Goal: Book appointment/travel/reservation

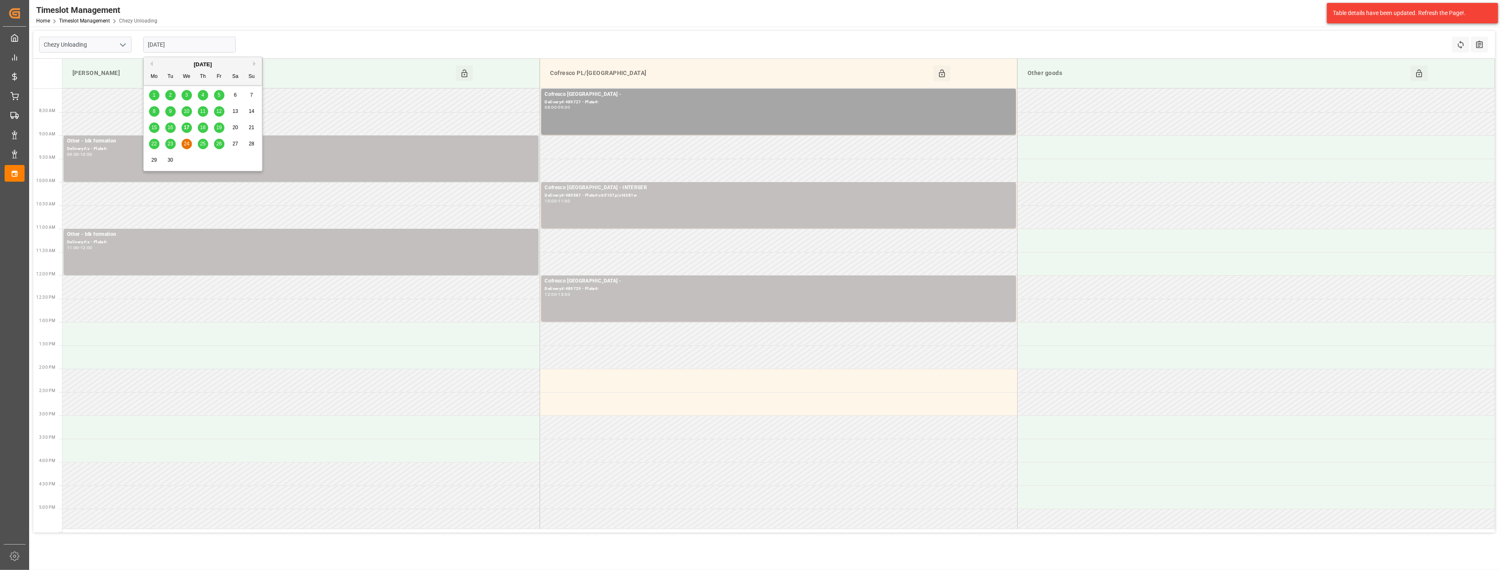
click at [191, 42] on input "[DATE]" at bounding box center [189, 45] width 92 height 16
click at [185, 126] on span "17" at bounding box center [186, 128] width 5 height 6
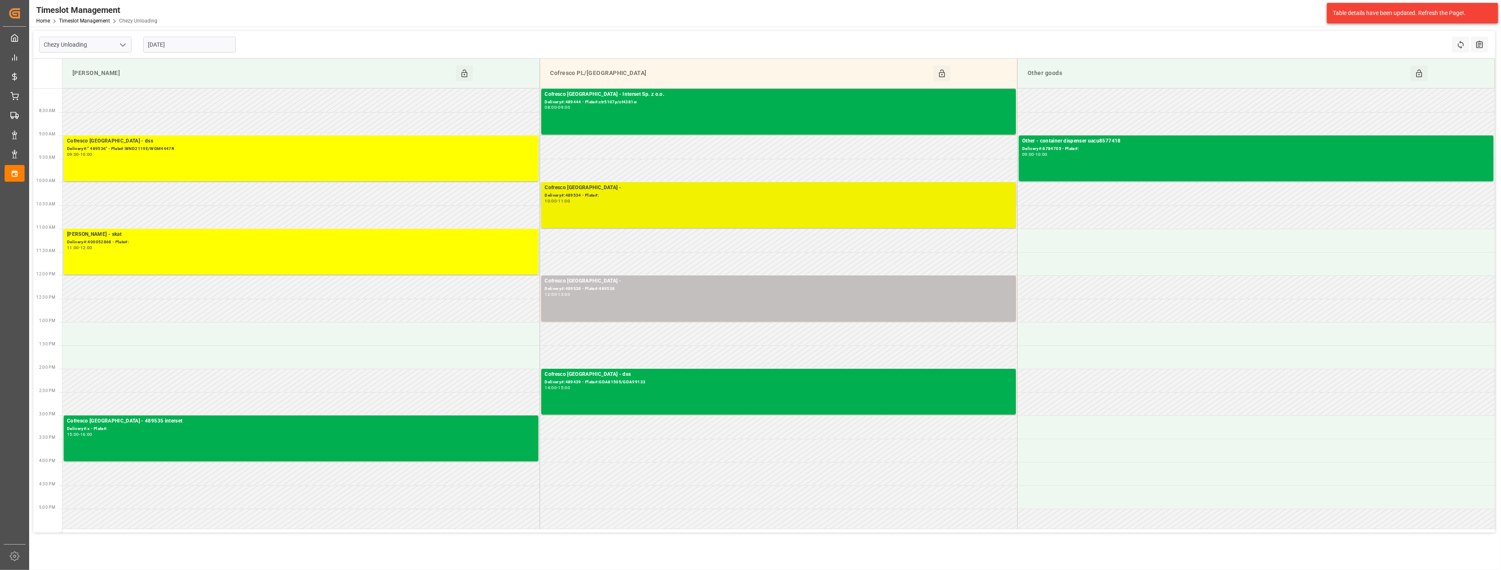
click at [616, 206] on div "Cofresco [GEOGRAPHIC_DATA] - Delivery#:489534 - Plate#: 10:00 - 11:00" at bounding box center [779, 205] width 468 height 42
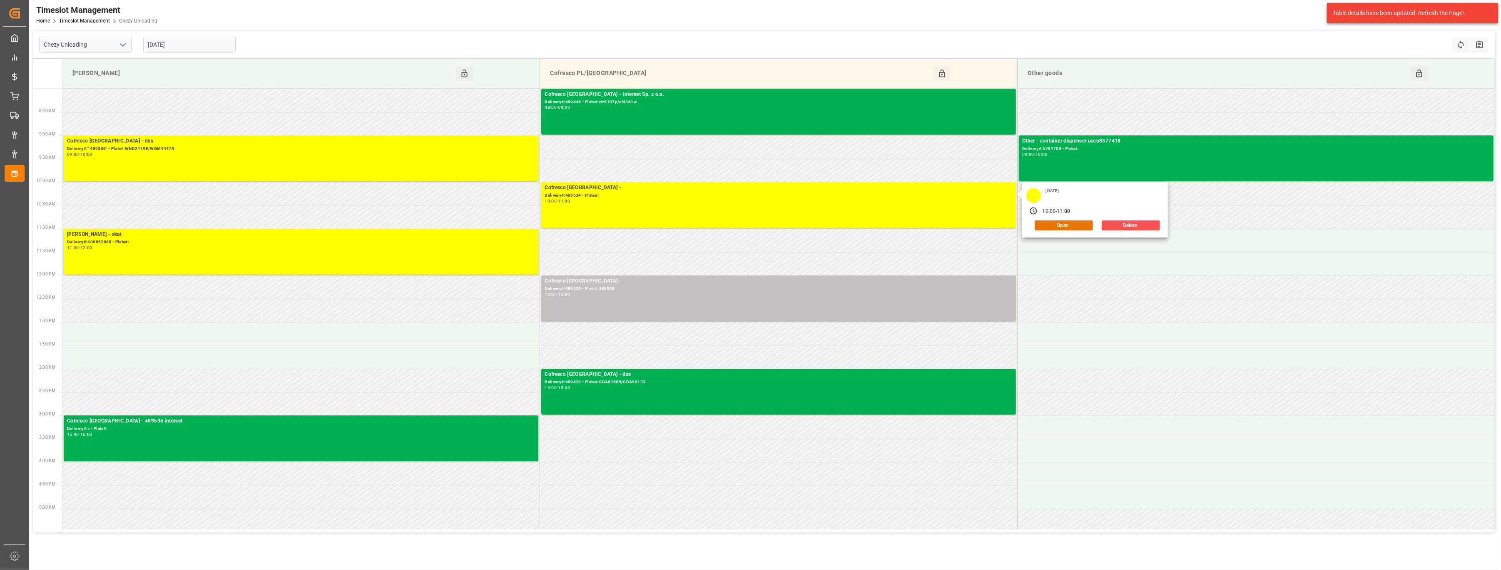
click at [179, 48] on input "[DATE]" at bounding box center [189, 45] width 92 height 16
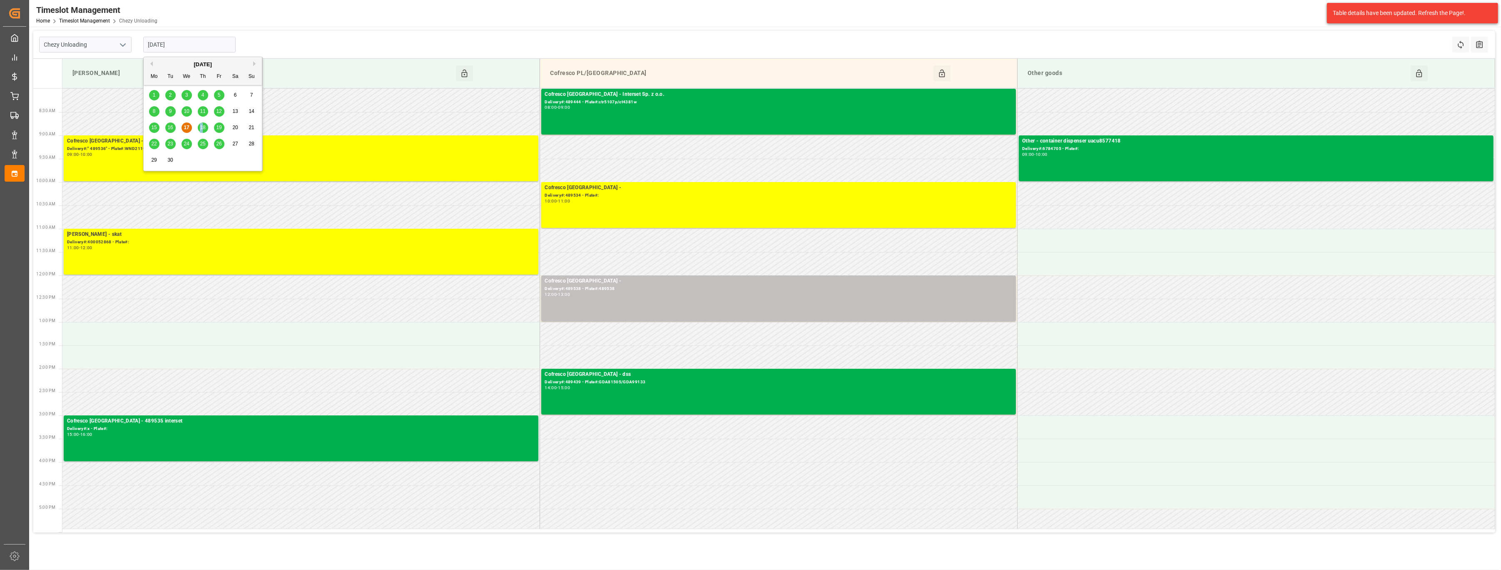
click at [202, 127] on span "18" at bounding box center [202, 128] width 5 height 6
type input "[DATE]"
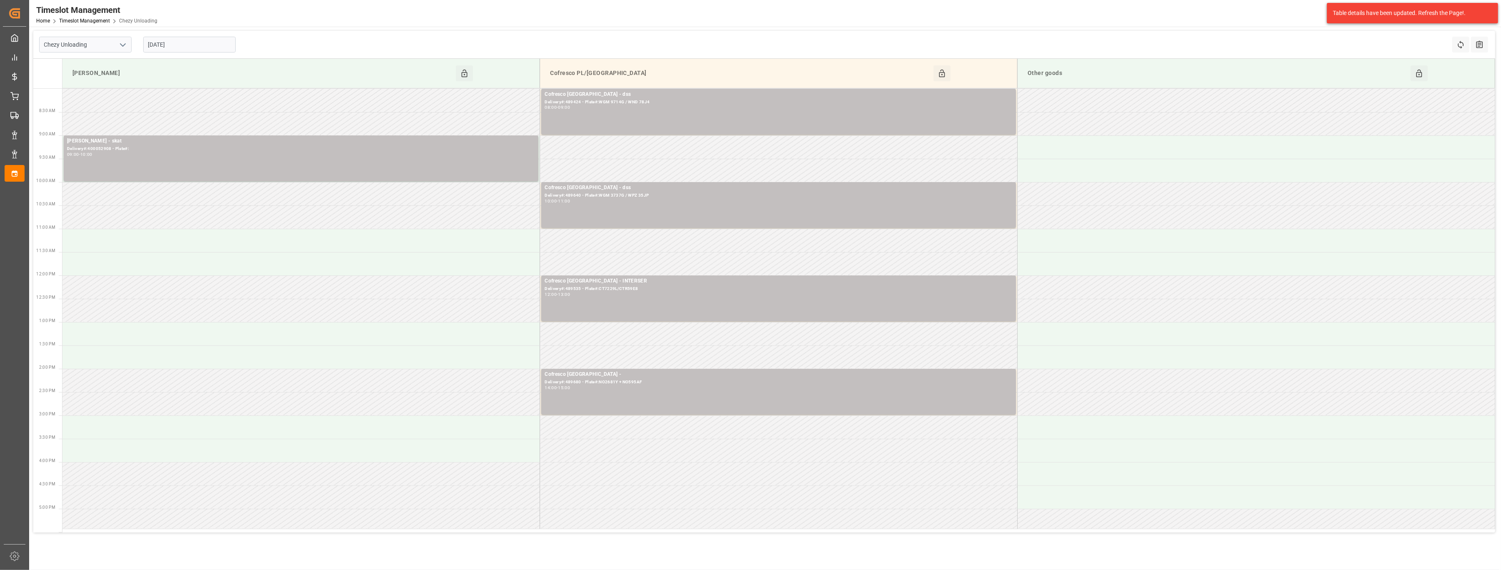
click at [127, 44] on icon "open menu" at bounding box center [123, 45] width 10 height 10
click at [114, 63] on div "Chezy Loading" at bounding box center [86, 63] width 92 height 19
type input "Chezy Loading"
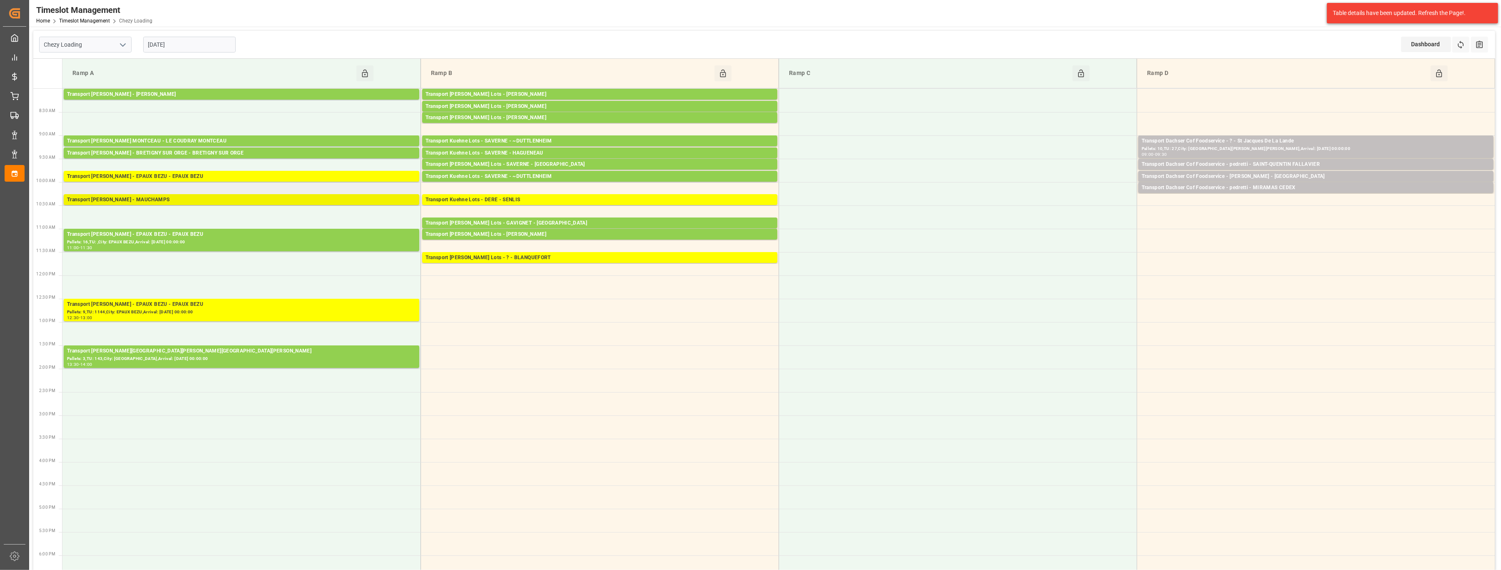
click at [336, 201] on div "Transport [PERSON_NAME] - MAUCHAMPS" at bounding box center [241, 200] width 349 height 8
click at [1348, 147] on div "Pallets: 10,TU: 27,City: [GEOGRAPHIC_DATA][PERSON_NAME][PERSON_NAME],Arrival: […" at bounding box center [1316, 148] width 349 height 7
